Goal: Information Seeking & Learning: Learn about a topic

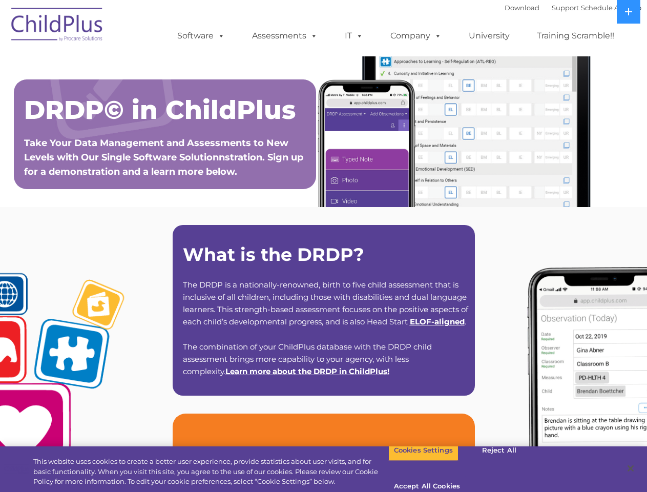
click at [323, 246] on strong "What is the DRDP?" at bounding box center [273, 254] width 181 height 22
click at [219, 35] on span at bounding box center [219, 36] width 11 height 10
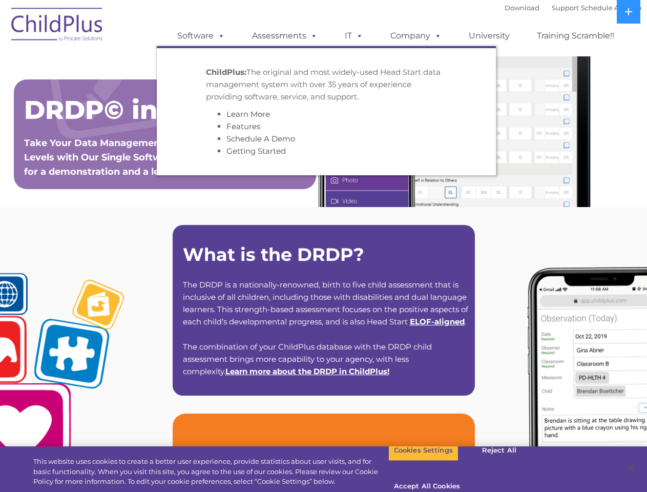
click at [312, 35] on span at bounding box center [311, 36] width 11 height 10
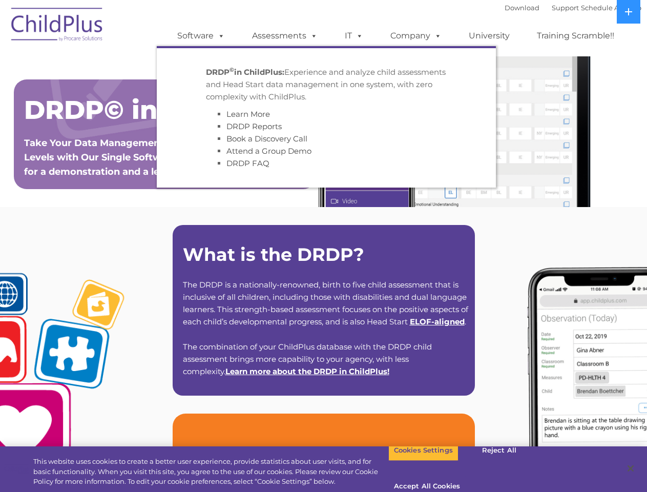
click at [354, 36] on span at bounding box center [357, 36] width 11 height 10
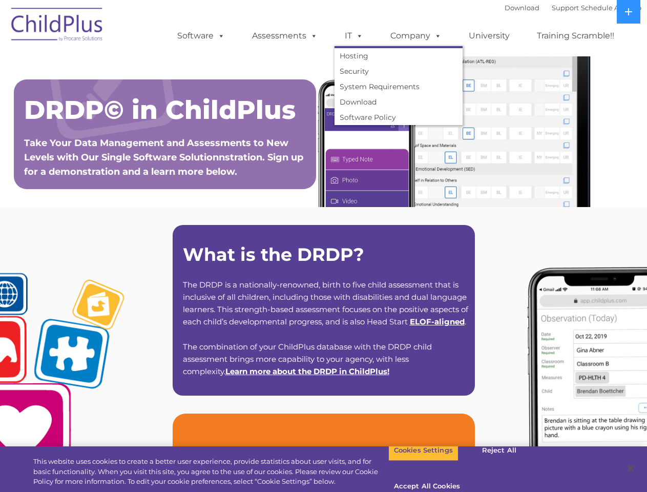
click at [357, 35] on span at bounding box center [357, 36] width 11 height 10
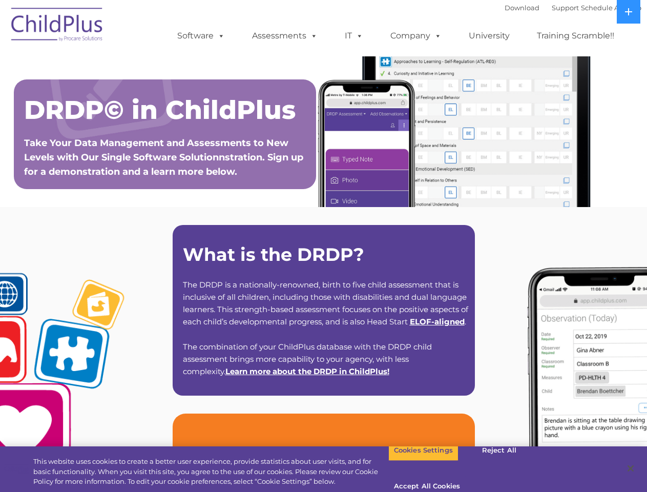
click at [415, 36] on link "Company" at bounding box center [416, 36] width 72 height 20
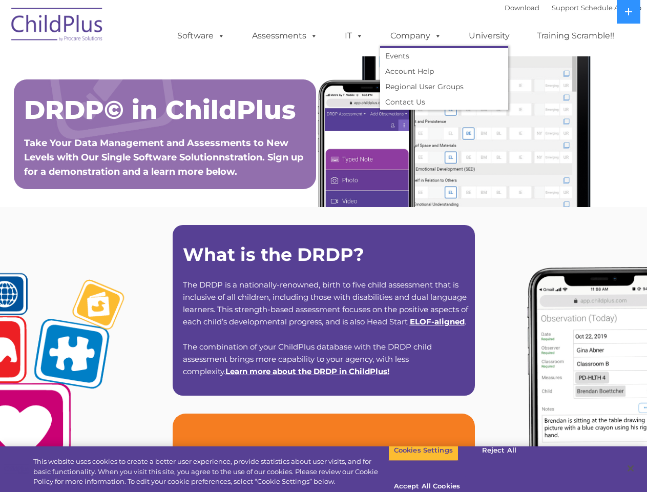
click at [435, 35] on span at bounding box center [435, 36] width 11 height 10
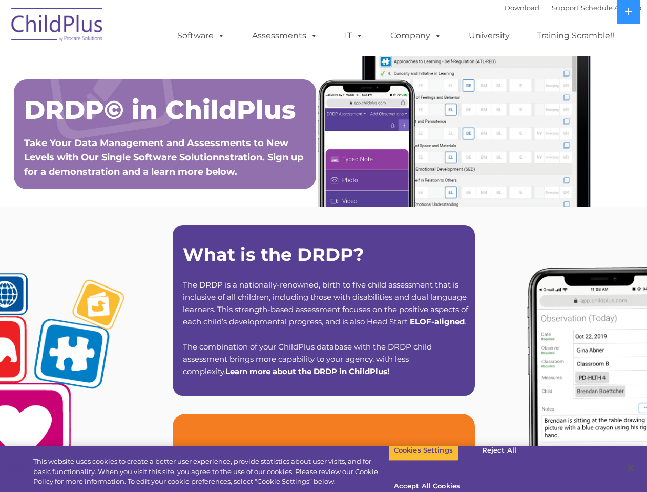
click at [628, 12] on icon at bounding box center [628, 11] width 7 height 7
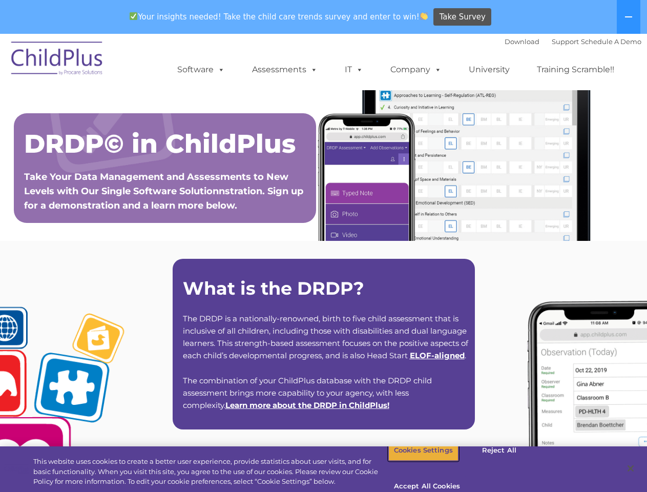
click at [415, 461] on button "Cookies Settings" at bounding box center [423, 450] width 70 height 22
